Goal: Task Accomplishment & Management: Use online tool/utility

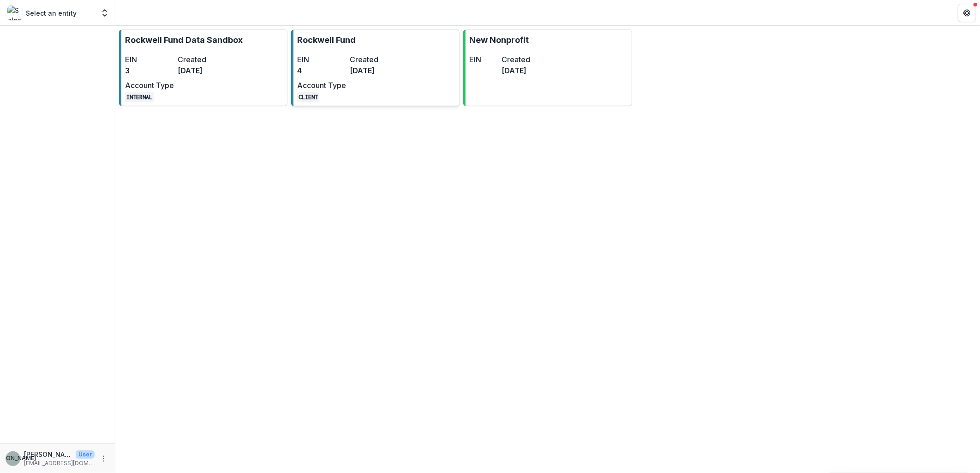
click at [373, 95] on div "EIN 4 Created [DATE] Account Type CLIENT" at bounding box center [347, 78] width 101 height 48
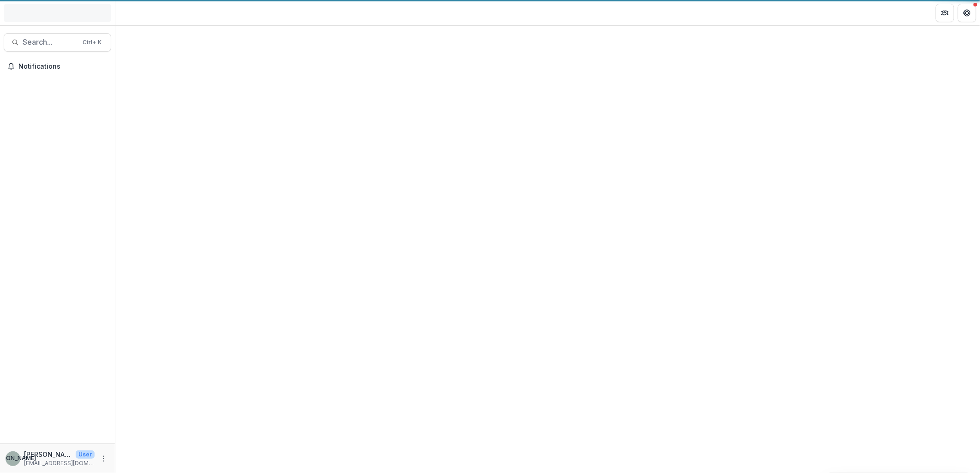
click at [373, 95] on div at bounding box center [547, 249] width 864 height 447
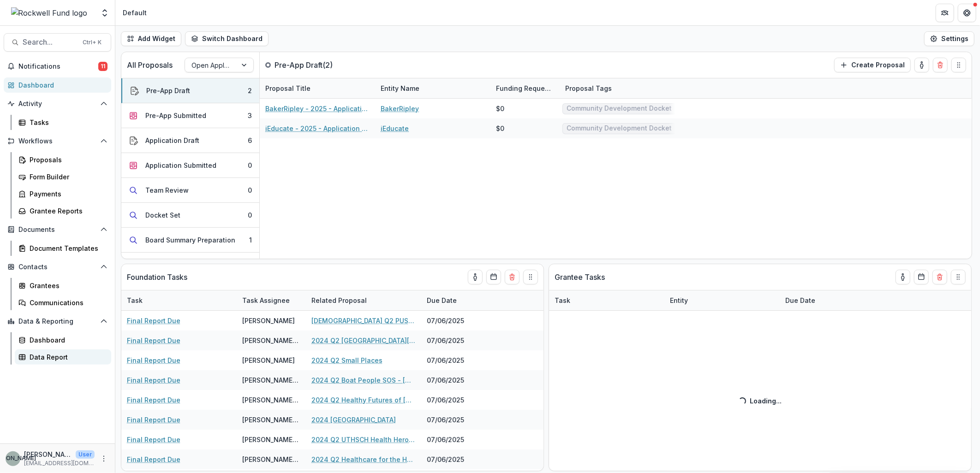
click at [54, 360] on div "Data Report" at bounding box center [67, 357] width 74 height 10
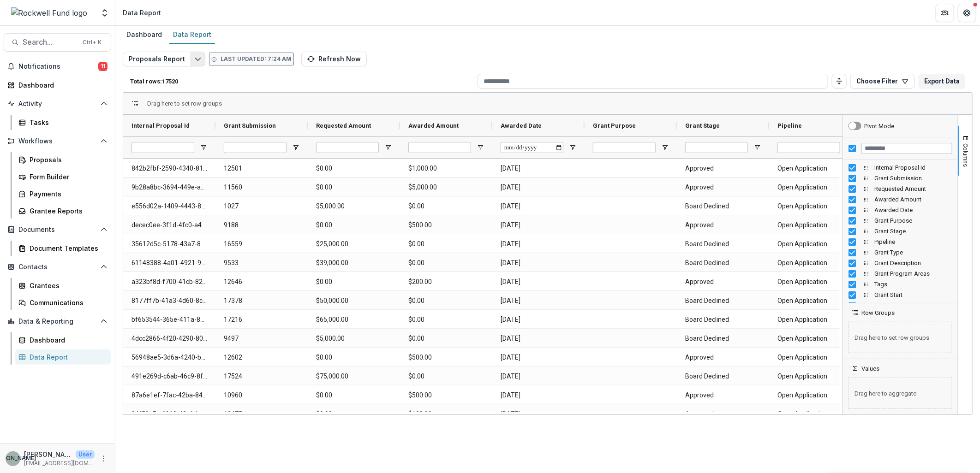
click at [196, 58] on icon "Edit selected report" at bounding box center [197, 58] width 7 height 7
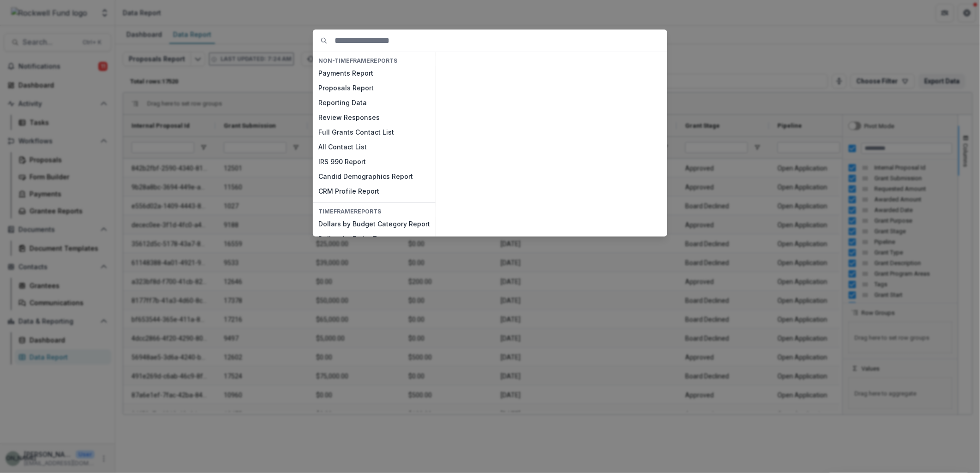
click at [761, 71] on div "NON-TIMEFRAME Reports Payments Report Proposals Report Reporting Data Review Re…" at bounding box center [490, 236] width 980 height 473
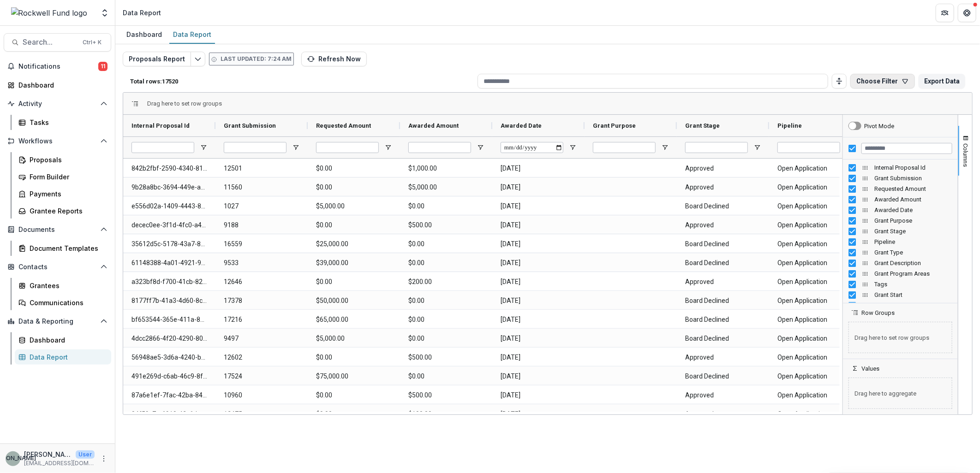
click at [879, 75] on button "Choose Filter" at bounding box center [882, 81] width 65 height 15
click at [876, 45] on div "Proposals Report Last updated: 7:24 AM Refresh Now Total rows: 17520 Choose Fil…" at bounding box center [547, 218] width 864 height 349
